Goal: Share content: Share content

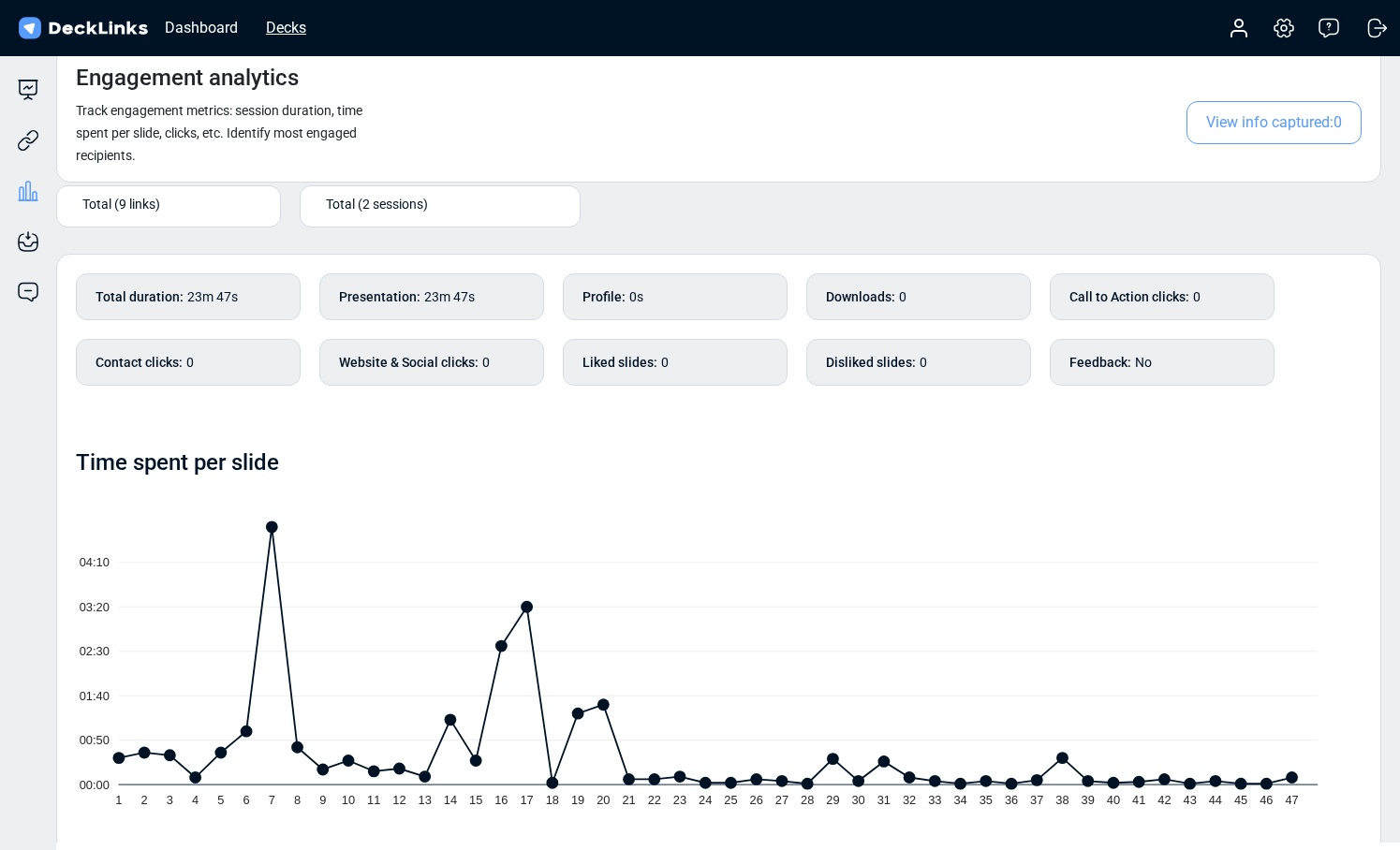
click at [305, 30] on div "Decks" at bounding box center [286, 28] width 59 height 24
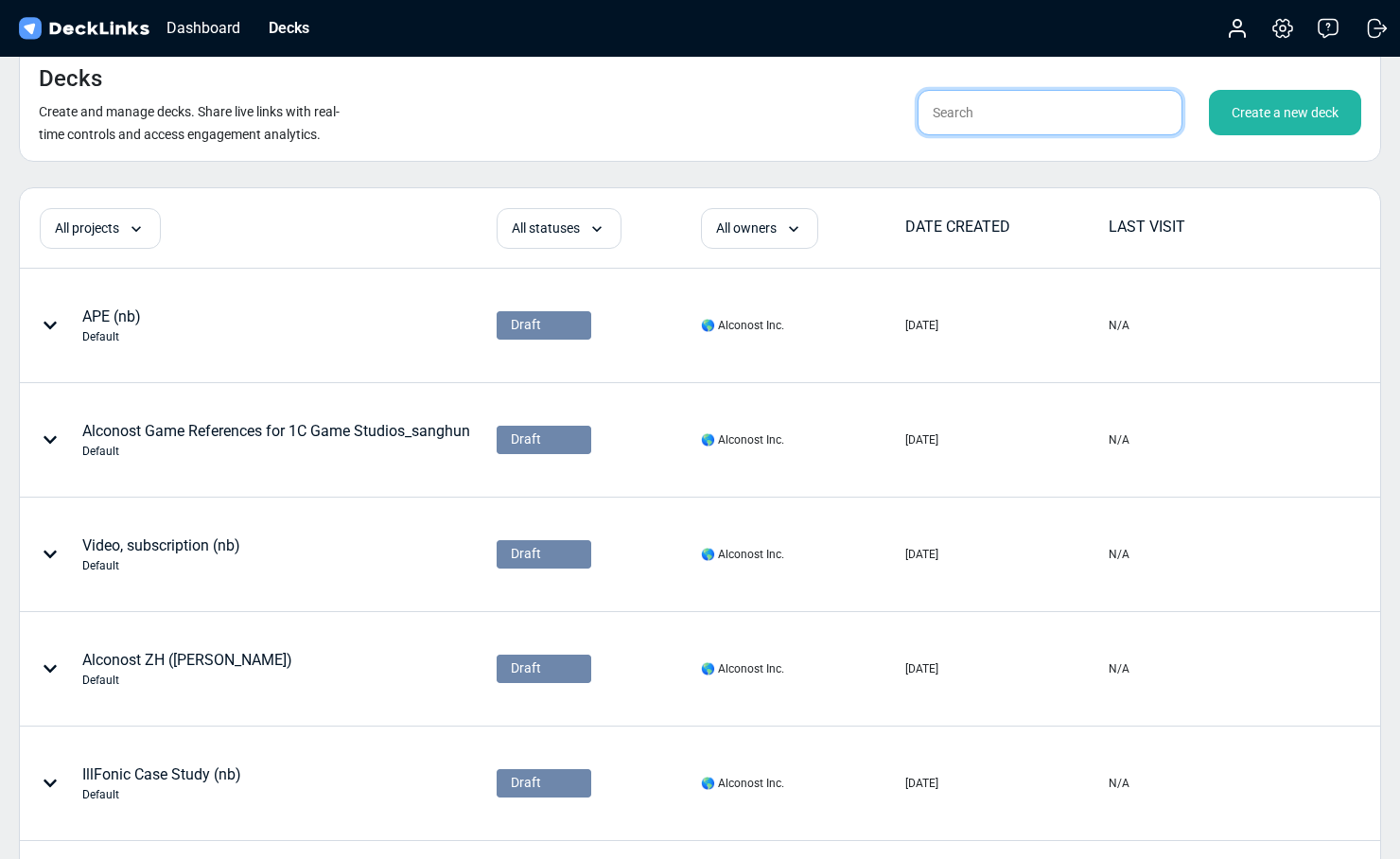
click at [998, 116] on input "text" at bounding box center [1050, 112] width 265 height 46
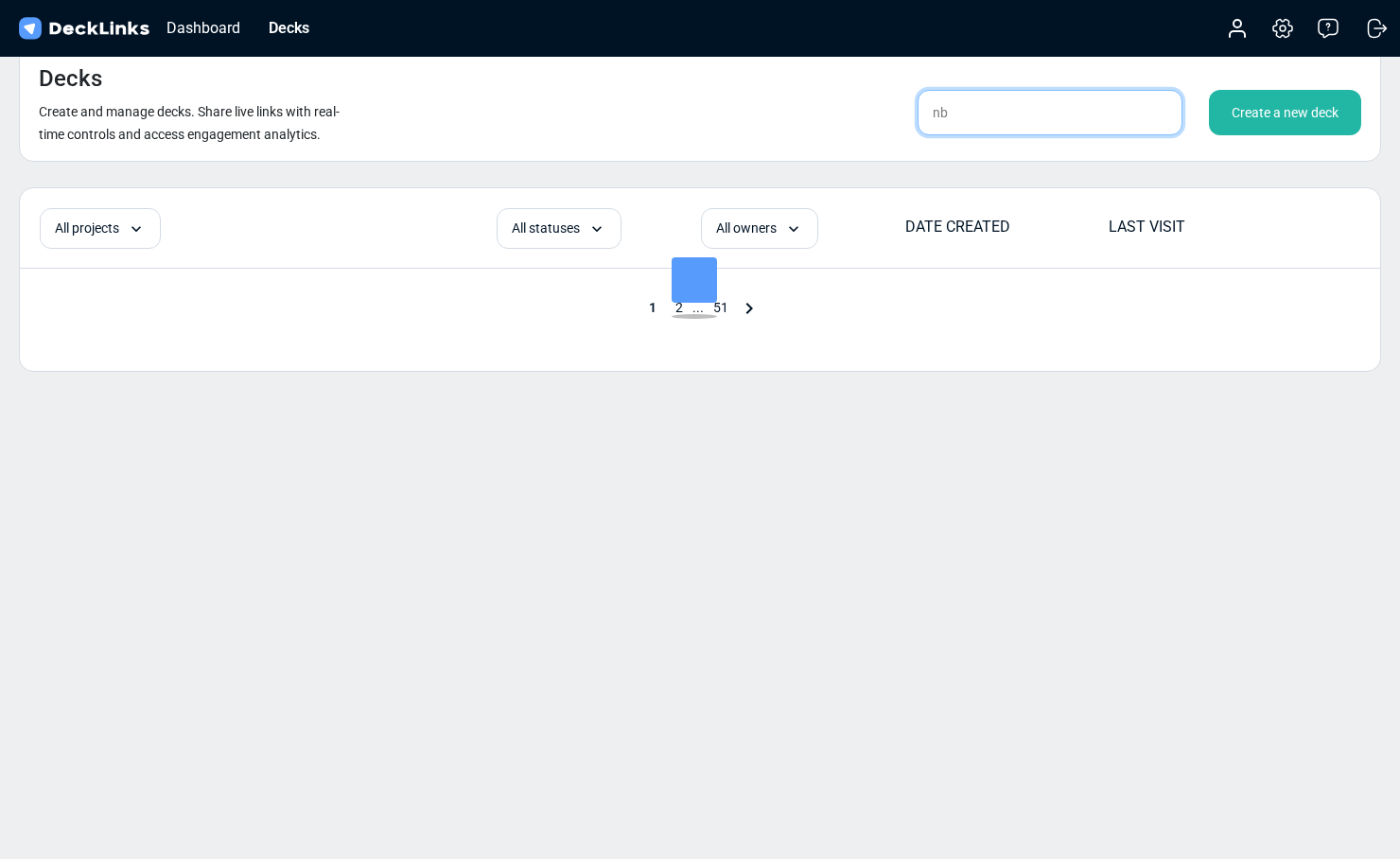
type input "nb"
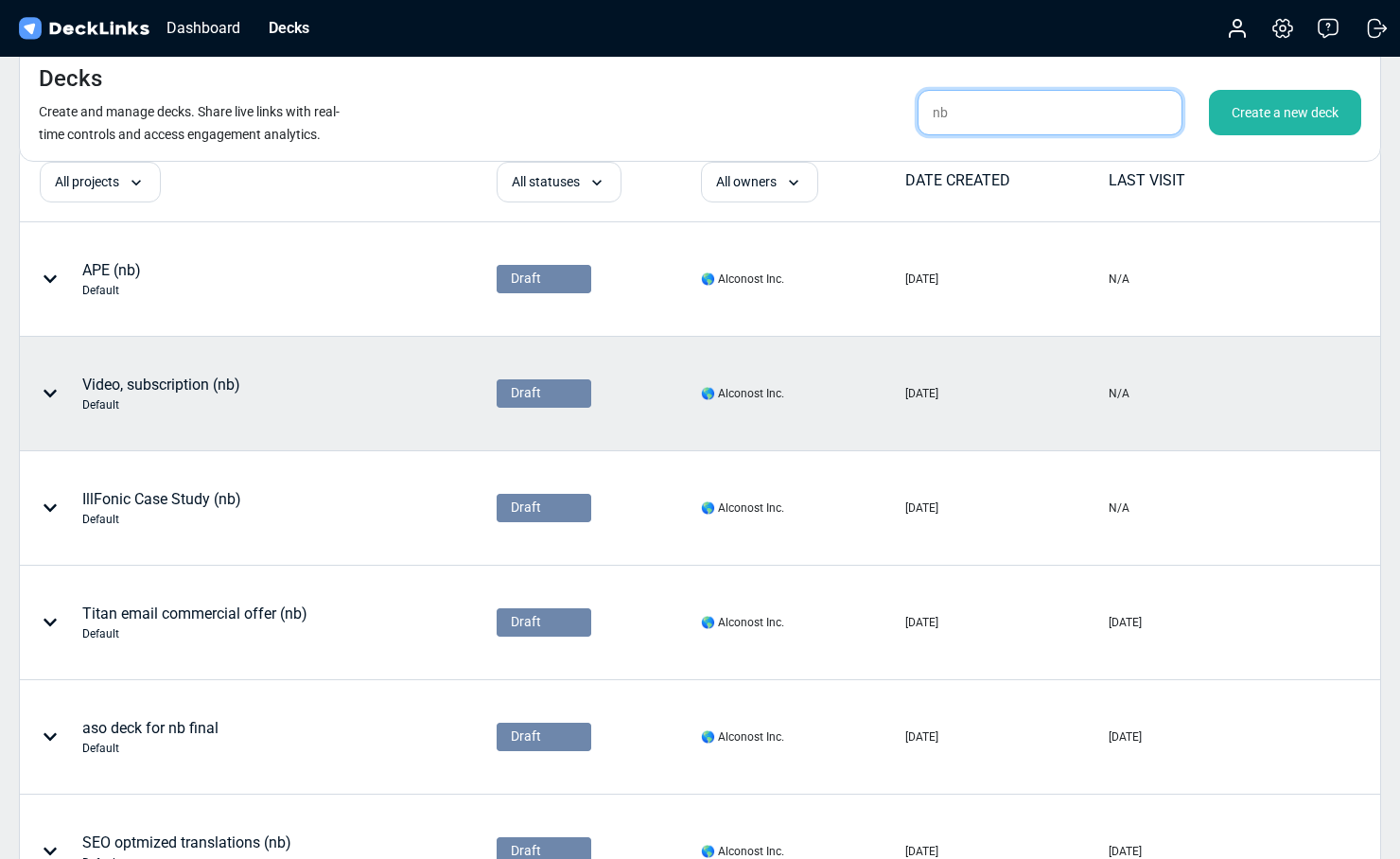
scroll to position [69, 0]
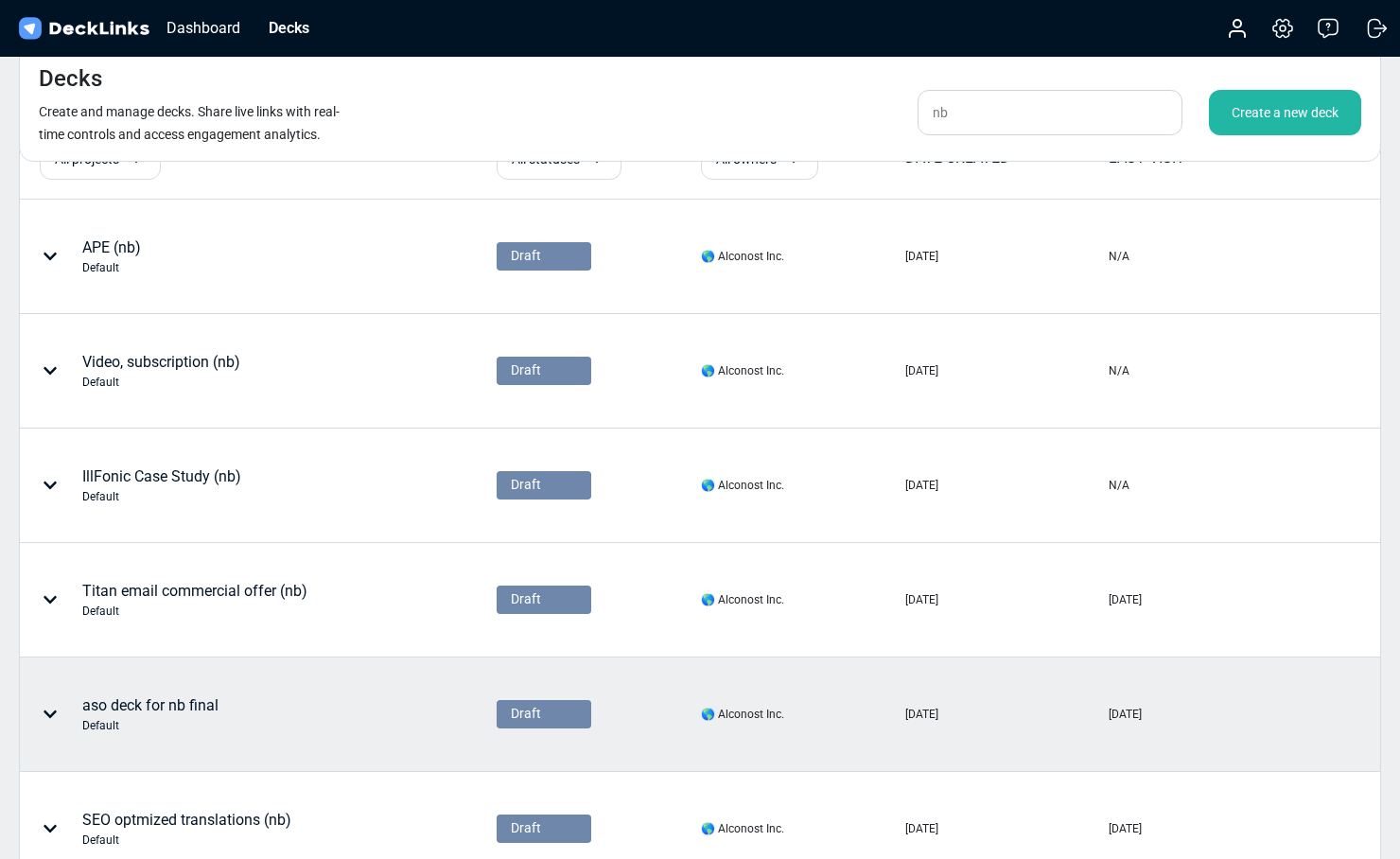
click at [188, 682] on div "aso deck for nb final Default" at bounding box center [258, 714] width 474 height 111
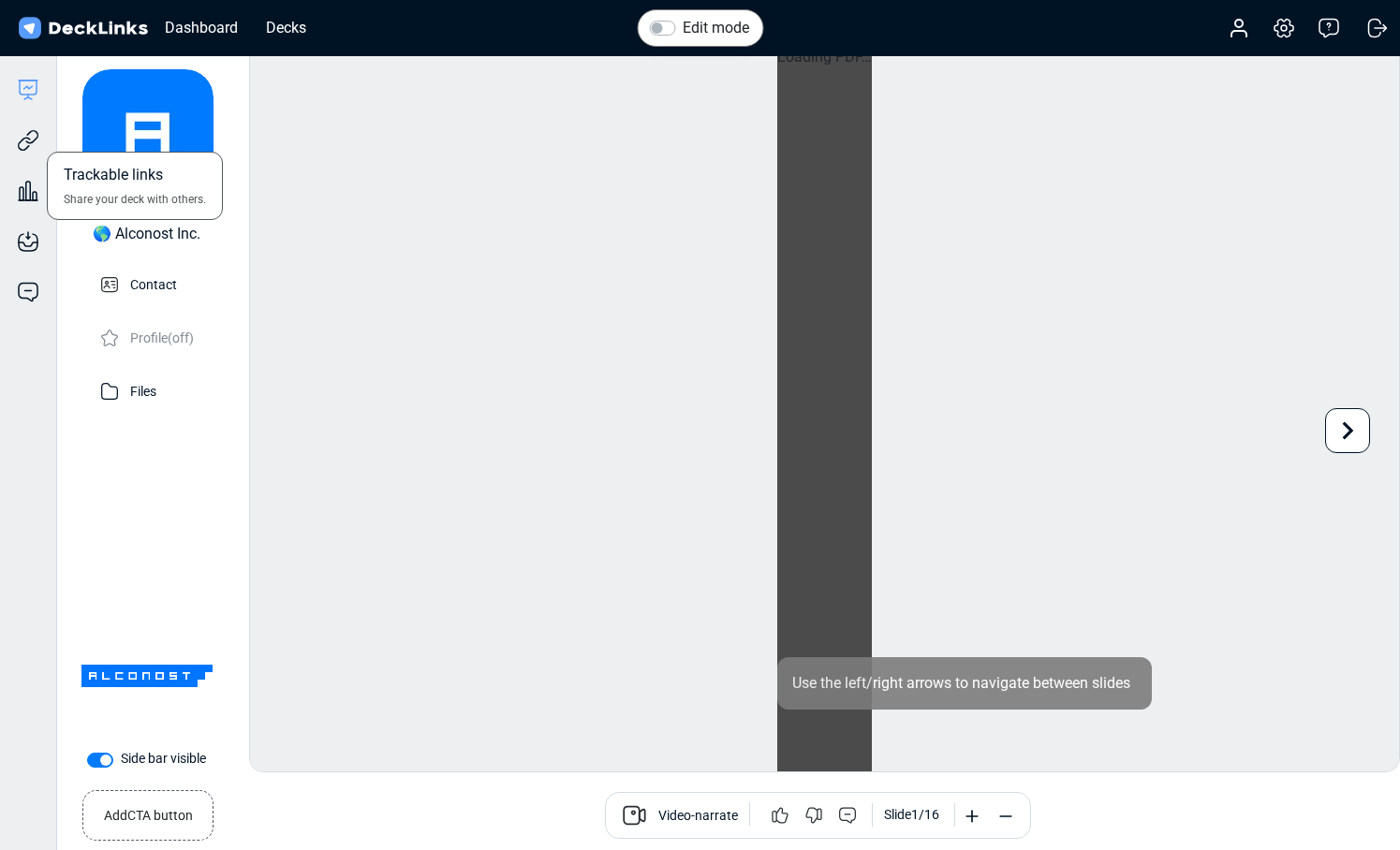
click at [15, 141] on div "Trackable links Share your deck with others." at bounding box center [28, 126] width 56 height 50
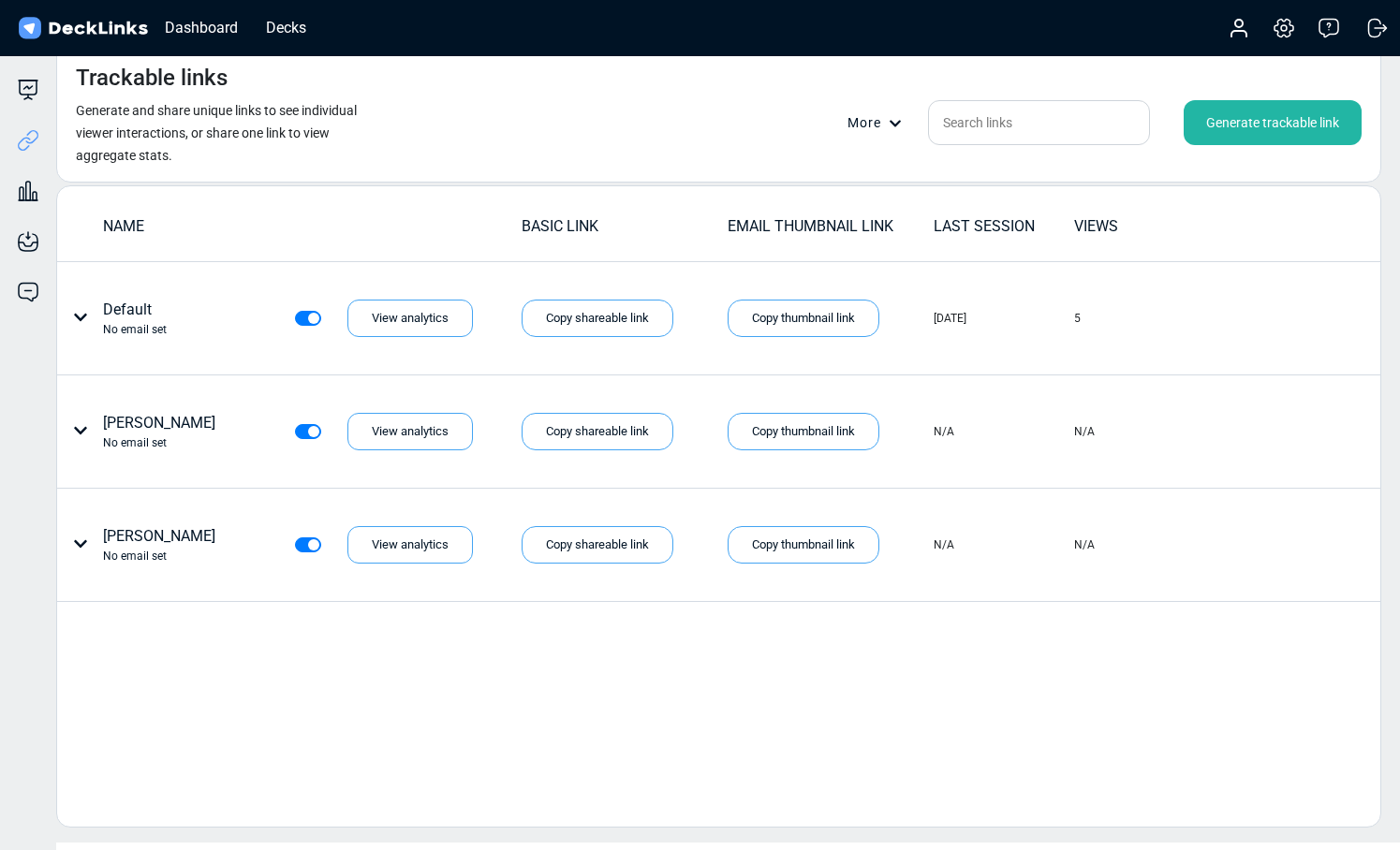
click at [1235, 123] on div "Generate trackable link" at bounding box center [1272, 123] width 178 height 45
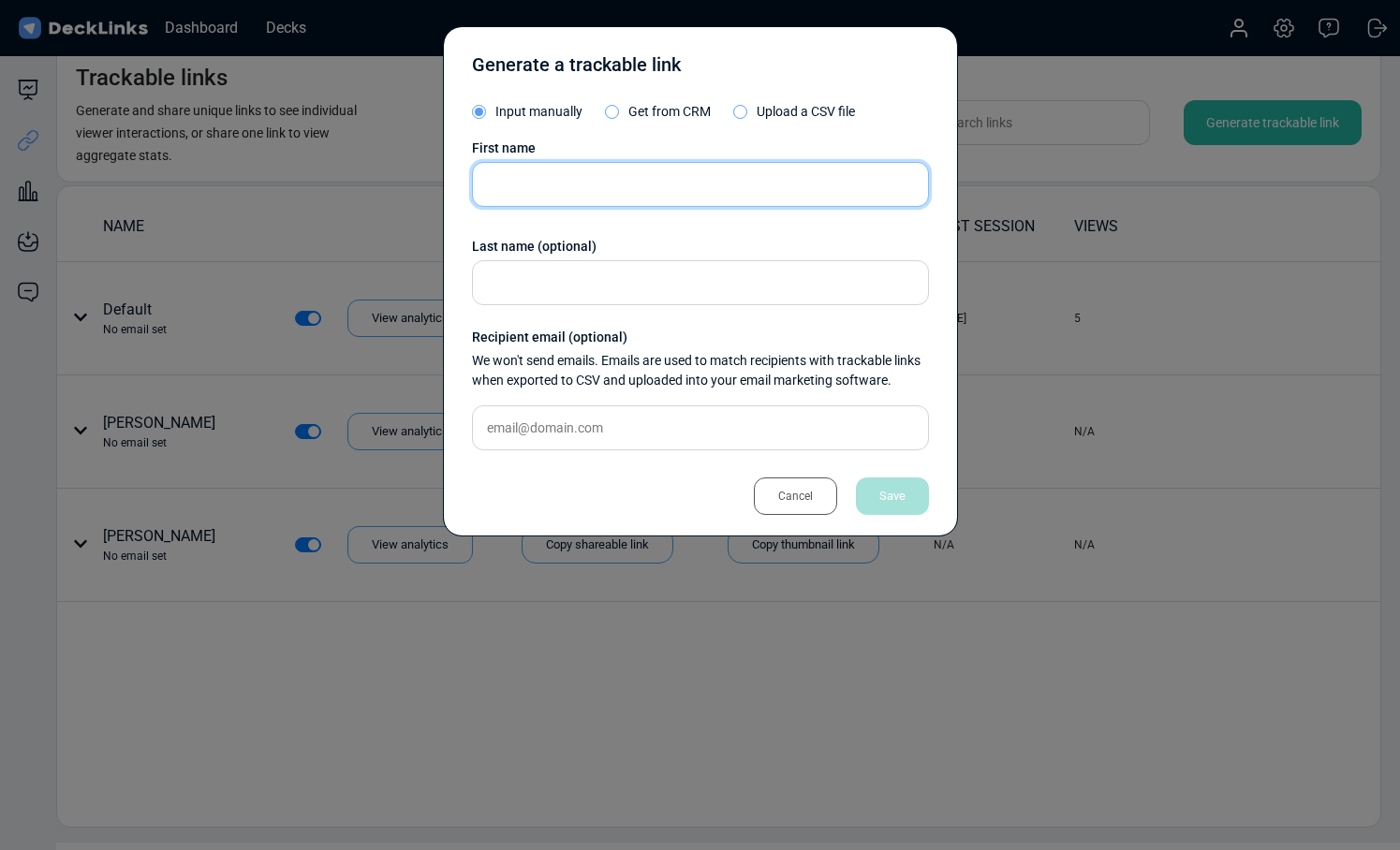
click at [637, 185] on input "text" at bounding box center [700, 184] width 457 height 45
type input "Gernot"
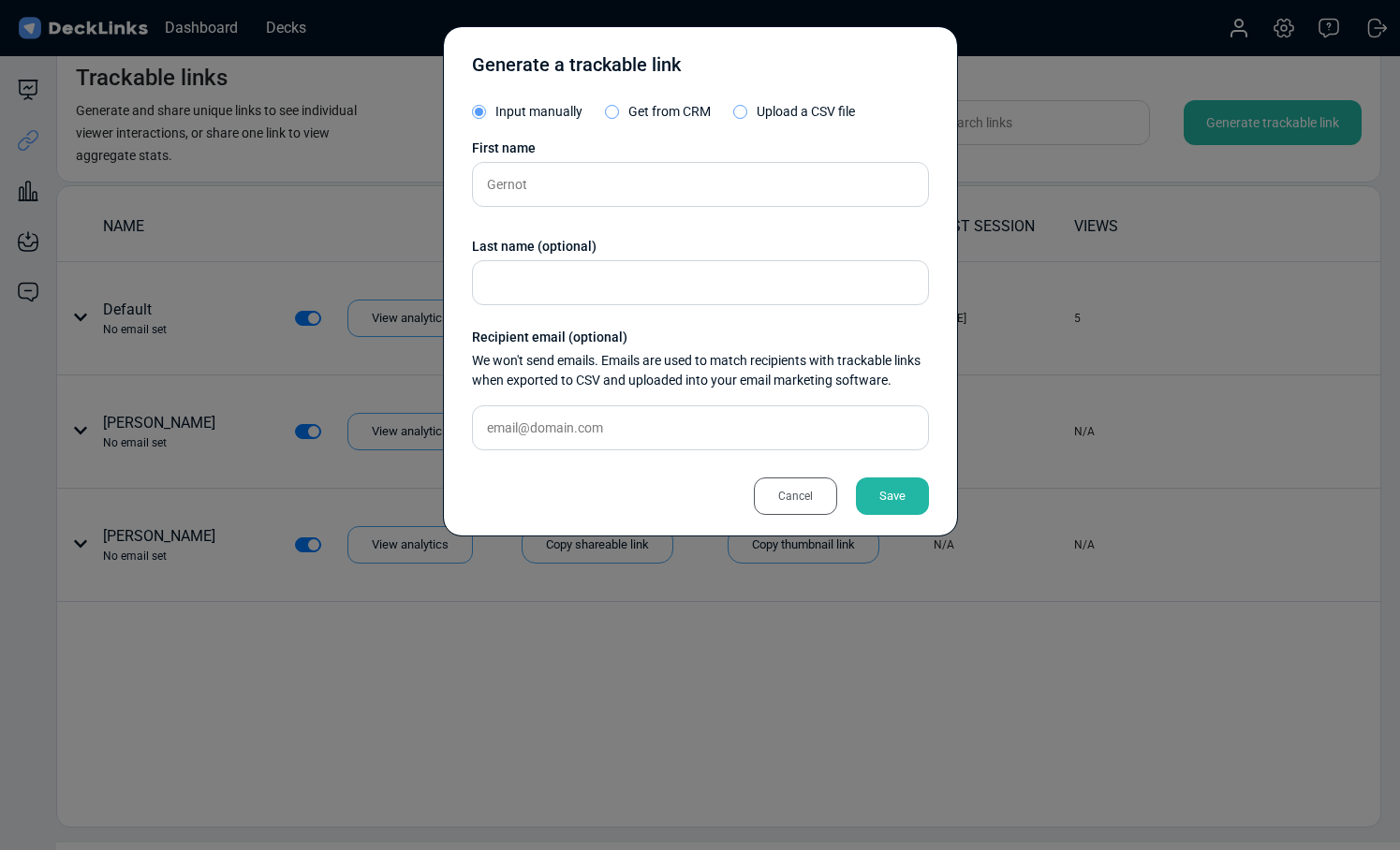
click at [905, 498] on div "Save" at bounding box center [892, 496] width 73 height 37
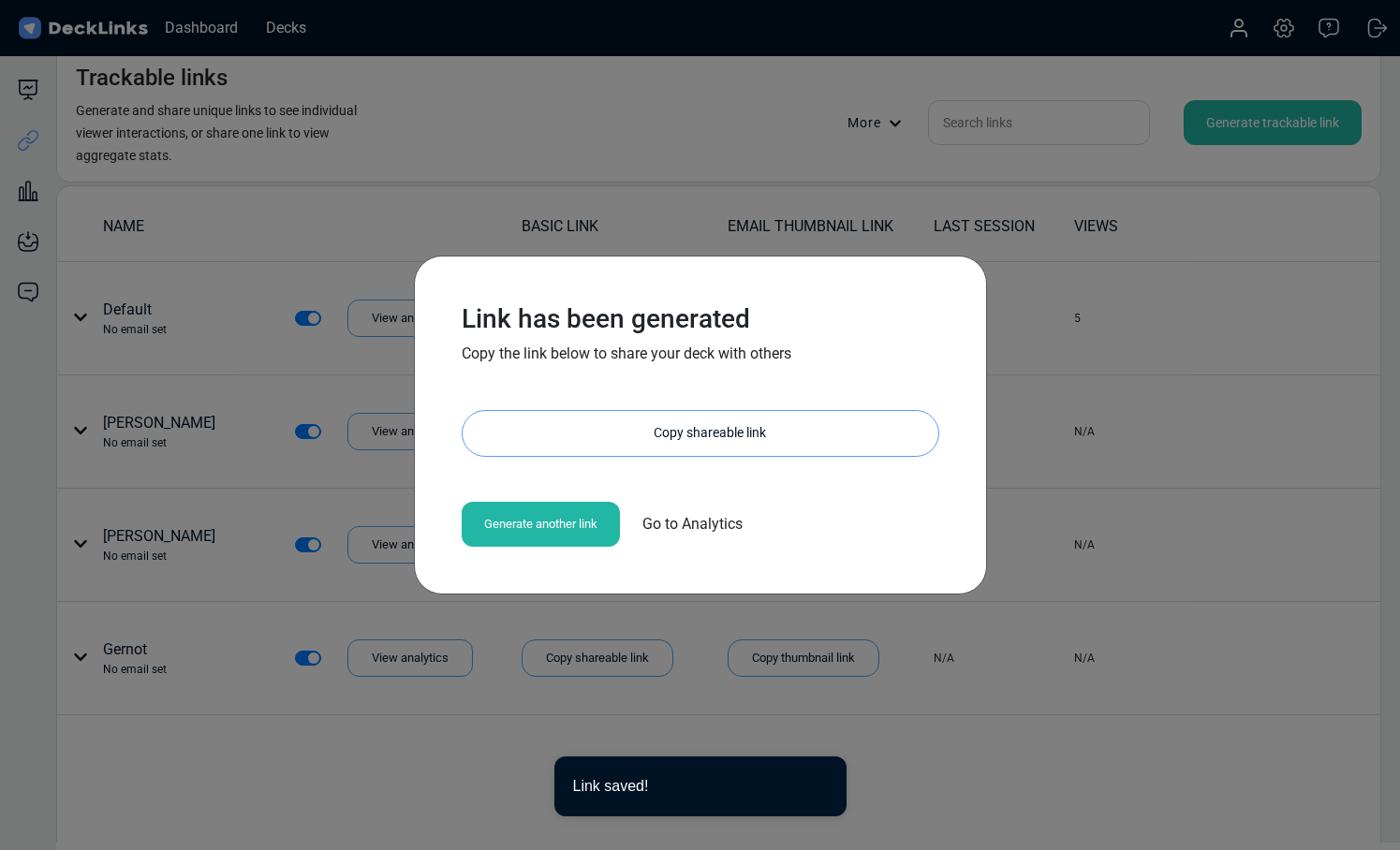
click at [785, 441] on div "Copy shareable link" at bounding box center [709, 433] width 457 height 45
